Goal: Task Accomplishment & Management: Manage account settings

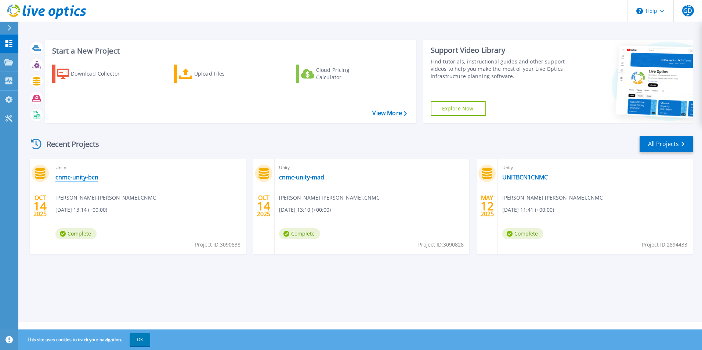
click at [84, 178] on link "cnmc-unity-bcn" at bounding box center [76, 177] width 43 height 7
click at [676, 142] on link "All Projects" at bounding box center [666, 144] width 53 height 17
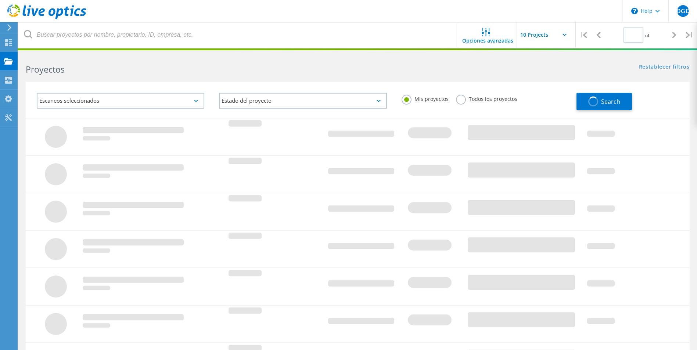
type input "1"
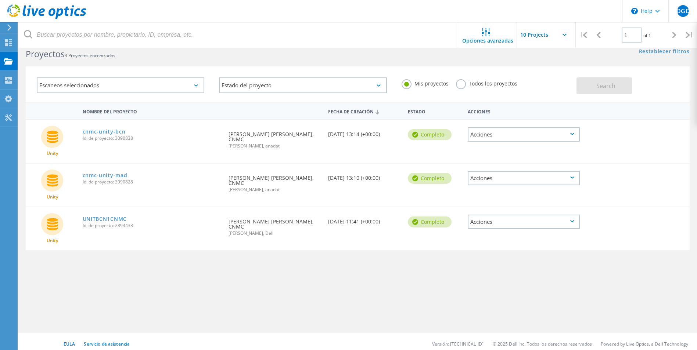
scroll to position [20, 0]
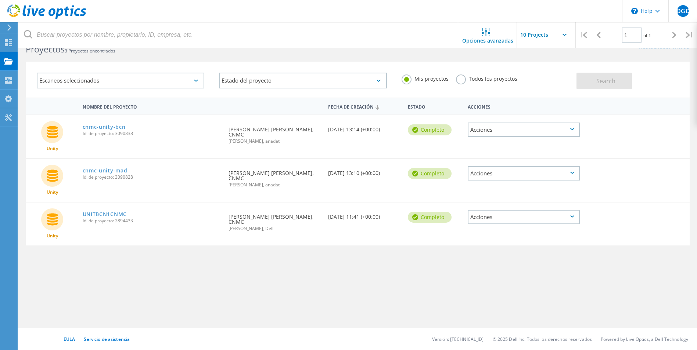
click at [574, 210] on div "Acciones" at bounding box center [524, 217] width 112 height 14
click at [494, 229] on div "Eliminar" at bounding box center [523, 234] width 111 height 11
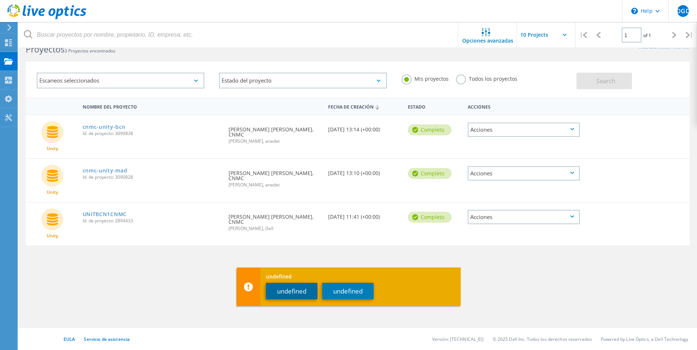
click at [302, 292] on button "undefined" at bounding box center [291, 291] width 51 height 17
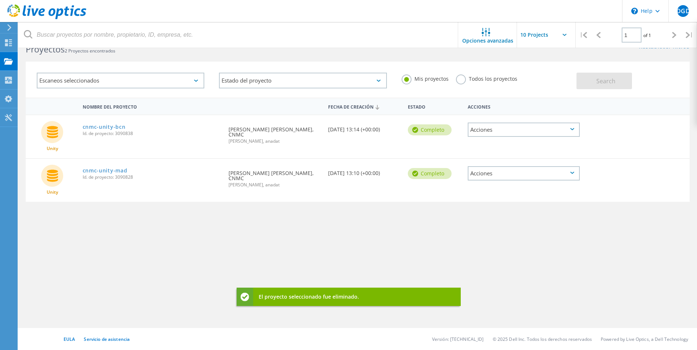
click at [544, 238] on div "Nombre del proyecto Fecha de creación Estado Acciones Unity cnmc-unity-bcn Id. …" at bounding box center [358, 193] width 664 height 191
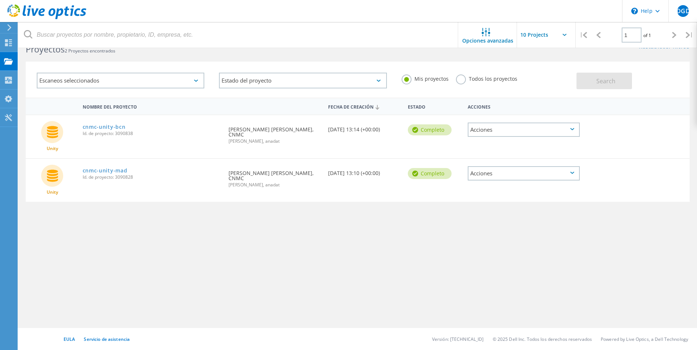
click at [459, 78] on label "Todos los proyectos" at bounding box center [486, 78] width 61 height 7
click at [0, 0] on input "Todos los proyectos" at bounding box center [0, 0] width 0 height 0
click at [406, 82] on label "Mis proyectos" at bounding box center [424, 78] width 47 height 7
click at [0, 0] on input "Mis proyectos" at bounding box center [0, 0] width 0 height 0
click at [577, 127] on div "Acciones" at bounding box center [524, 130] width 112 height 14
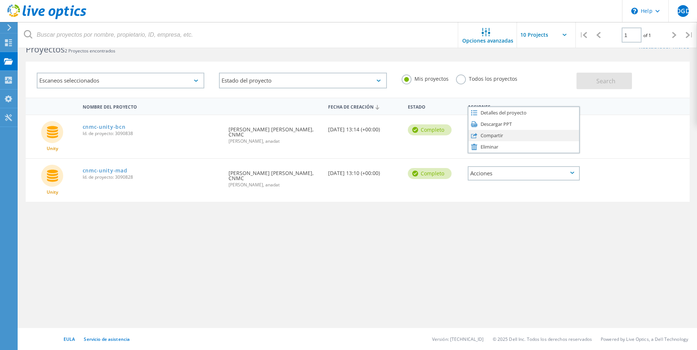
click at [501, 135] on div "Compartir" at bounding box center [523, 135] width 111 height 11
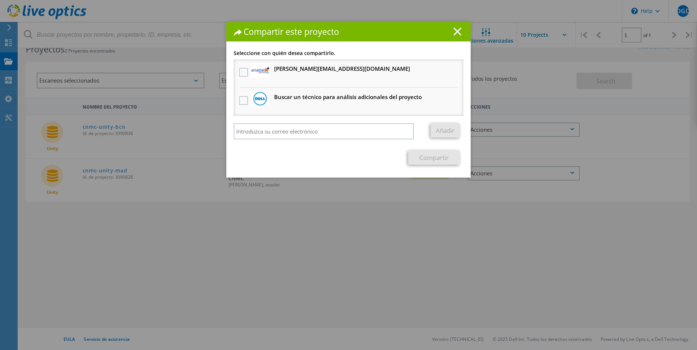
click at [454, 30] on icon at bounding box center [457, 32] width 8 height 8
